Goal: Task Accomplishment & Management: Use online tool/utility

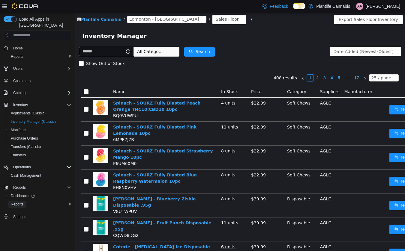
click at [16, 201] on span "Reports" at bounding box center [17, 204] width 13 height 7
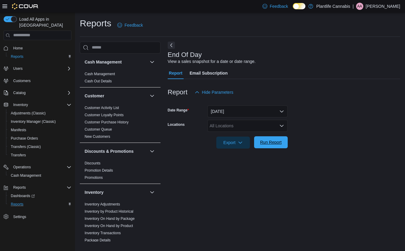
click at [271, 146] on span "Run Report" at bounding box center [270, 142] width 26 height 12
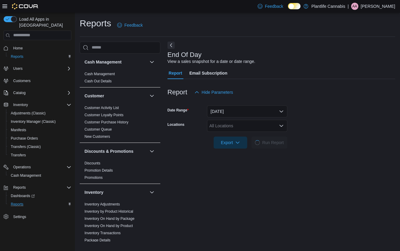
click at [241, 127] on div "All Locations" at bounding box center [247, 126] width 80 height 12
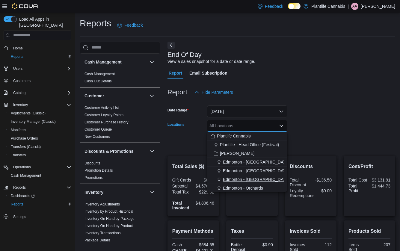
click at [246, 179] on span "Edmonton - [GEOGRAPHIC_DATA]" at bounding box center [256, 180] width 67 height 6
click at [364, 109] on form "Date Range [DATE] Locations [GEOGRAPHIC_DATA] - [GEOGRAPHIC_DATA] Combo box. Se…" at bounding box center [282, 123] width 228 height 50
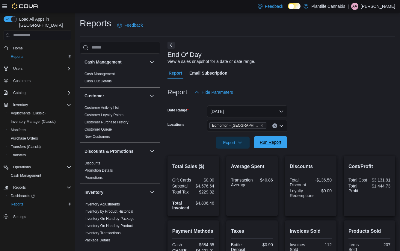
click at [266, 142] on span "Run Report" at bounding box center [271, 142] width 22 height 6
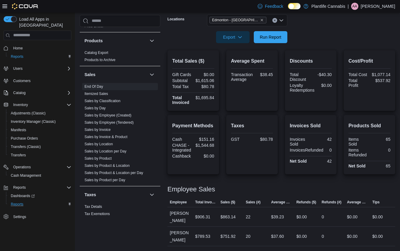
scroll to position [322, 0]
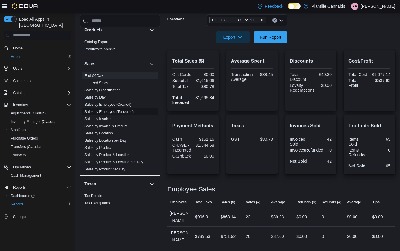
click at [115, 112] on link "Sales by Employee (Tendered)" at bounding box center [109, 112] width 49 height 4
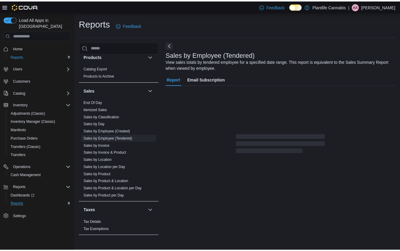
scroll to position [2, 0]
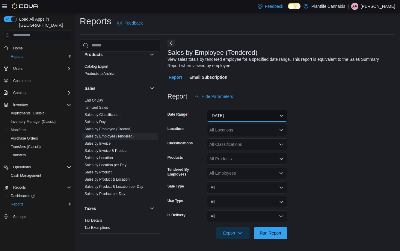
click at [236, 119] on button "[DATE]" at bounding box center [247, 116] width 80 height 12
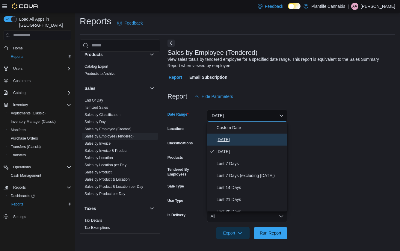
click at [225, 138] on span "[DATE]" at bounding box center [251, 139] width 68 height 7
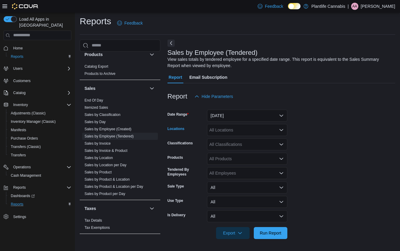
click at [229, 132] on div "All Locations" at bounding box center [247, 130] width 80 height 12
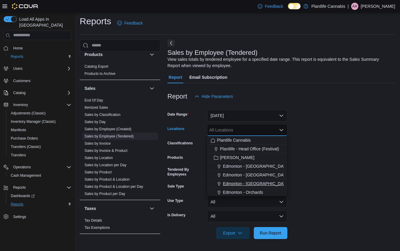
click at [245, 183] on span "Edmonton - [GEOGRAPHIC_DATA]" at bounding box center [256, 184] width 67 height 6
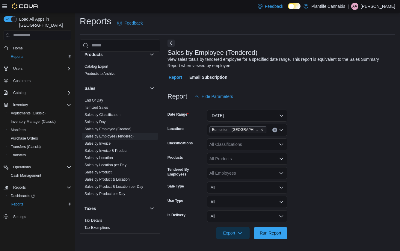
drag, startPoint x: 366, startPoint y: 155, endPoint x: 360, endPoint y: 154, distance: 5.8
click at [365, 155] on form "Date Range [DATE] Locations [GEOGRAPHIC_DATA] - Jagare Ridge Classifications Al…" at bounding box center [282, 170] width 228 height 137
click at [254, 144] on div "All Classifications" at bounding box center [247, 144] width 80 height 12
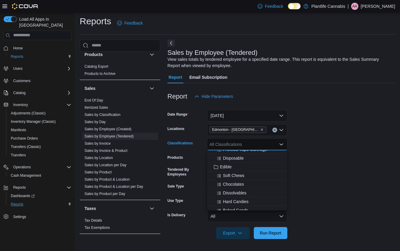
scroll to position [50, 0]
click at [239, 192] on span "Accessory Group" at bounding box center [236, 192] width 32 height 6
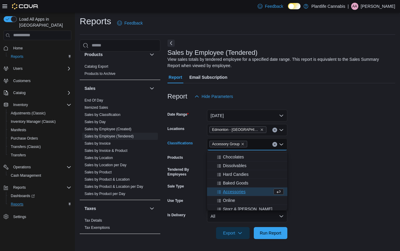
click at [337, 177] on form "Date Range [DATE] Locations [GEOGRAPHIC_DATA] - [GEOGRAPHIC_DATA] Classificatio…" at bounding box center [282, 170] width 228 height 137
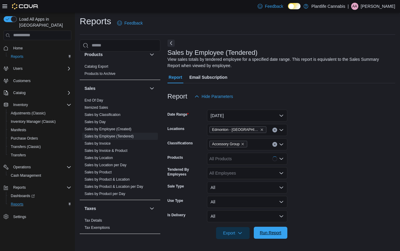
click at [273, 233] on span "Run Report" at bounding box center [271, 233] width 22 height 6
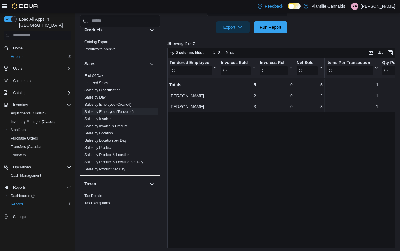
scroll to position [210, 0]
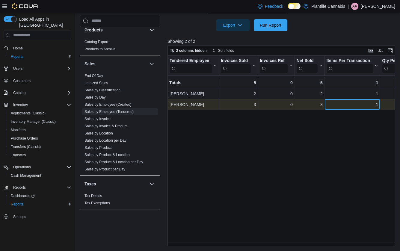
click at [346, 104] on div "1" at bounding box center [353, 104] width 52 height 7
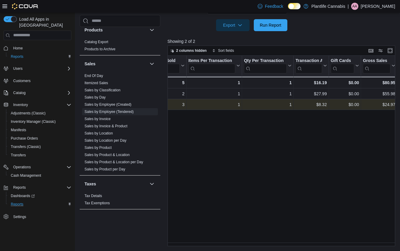
scroll to position [0, 168]
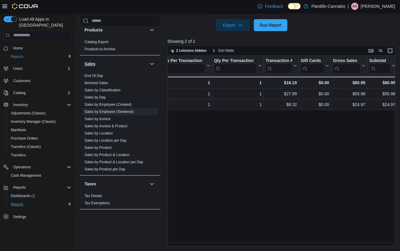
click at [90, 76] on link "End Of Day" at bounding box center [94, 76] width 19 height 4
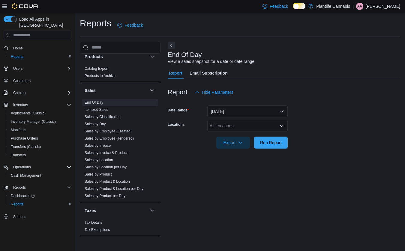
click at [229, 127] on div "All Locations" at bounding box center [247, 126] width 80 height 12
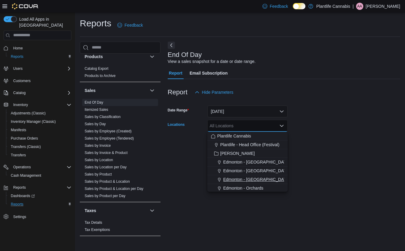
click at [244, 179] on span "Edmonton - [GEOGRAPHIC_DATA]" at bounding box center [256, 180] width 67 height 6
click at [317, 169] on div "End Of Day View a sales snapshot for a date or date range. Report Email Subscri…" at bounding box center [284, 142] width 232 height 200
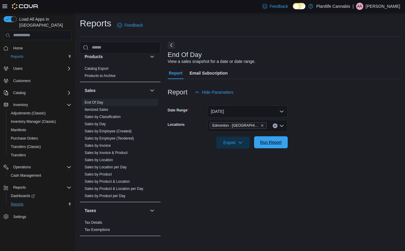
click at [266, 144] on span "Run Report" at bounding box center [271, 142] width 22 height 6
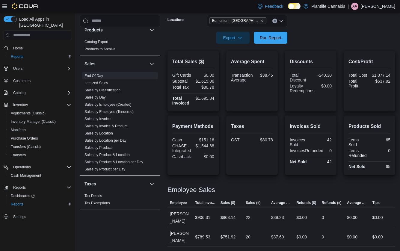
scroll to position [105, 0]
